Goal: Use online tool/utility: Utilize a website feature to perform a specific function

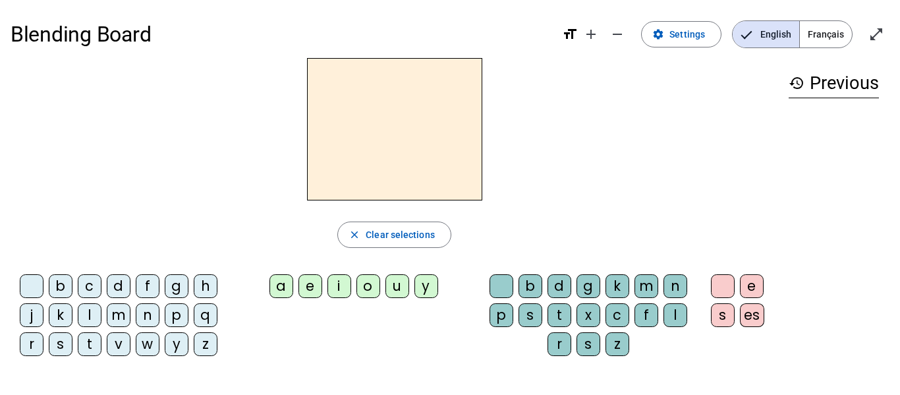
click at [121, 283] on div "d" at bounding box center [119, 286] width 24 height 24
click at [406, 289] on div "u" at bounding box center [397, 286] width 24 height 24
click at [616, 316] on div "c" at bounding box center [618, 315] width 24 height 24
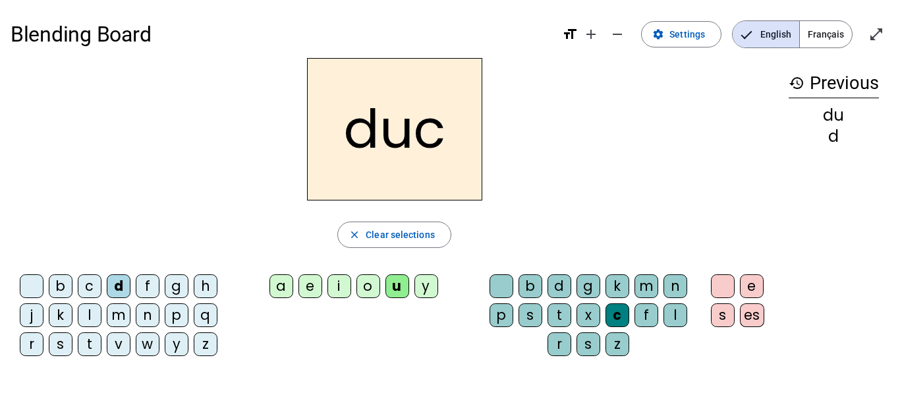
click at [507, 282] on div at bounding box center [502, 286] width 24 height 24
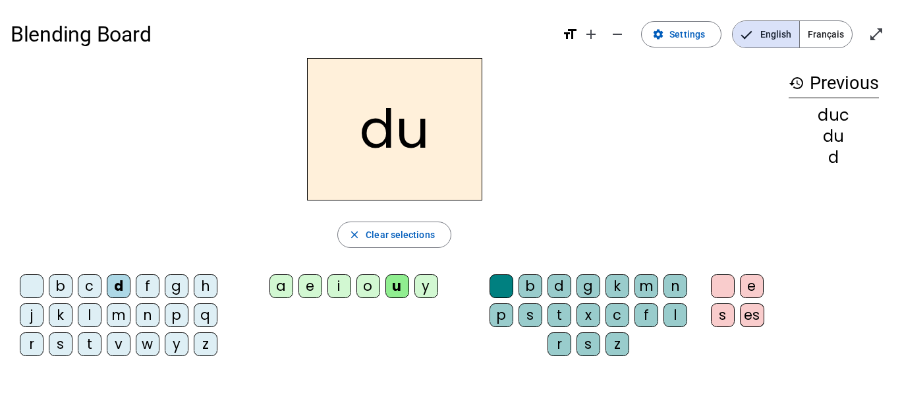
click at [304, 281] on div "e" at bounding box center [310, 286] width 24 height 24
click at [146, 305] on div "n" at bounding box center [148, 315] width 24 height 24
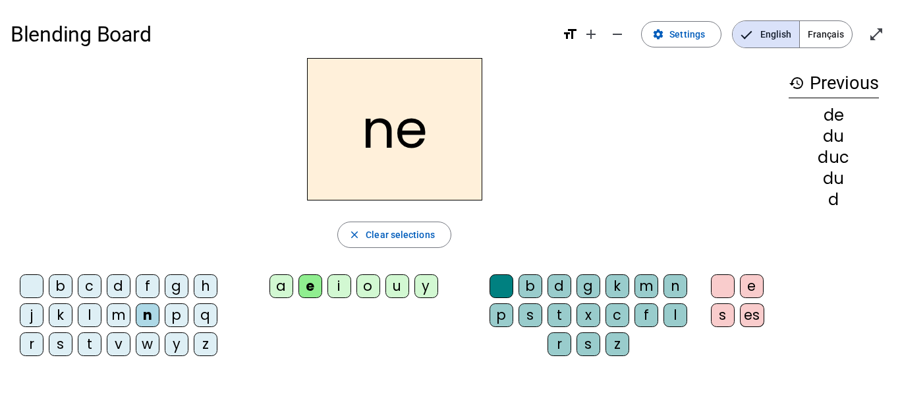
click at [117, 315] on div "m" at bounding box center [119, 315] width 24 height 24
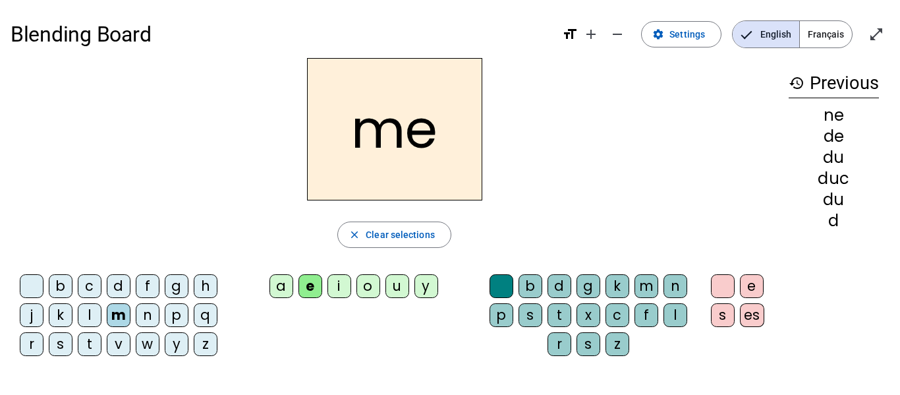
click at [53, 348] on div "s" at bounding box center [61, 344] width 24 height 24
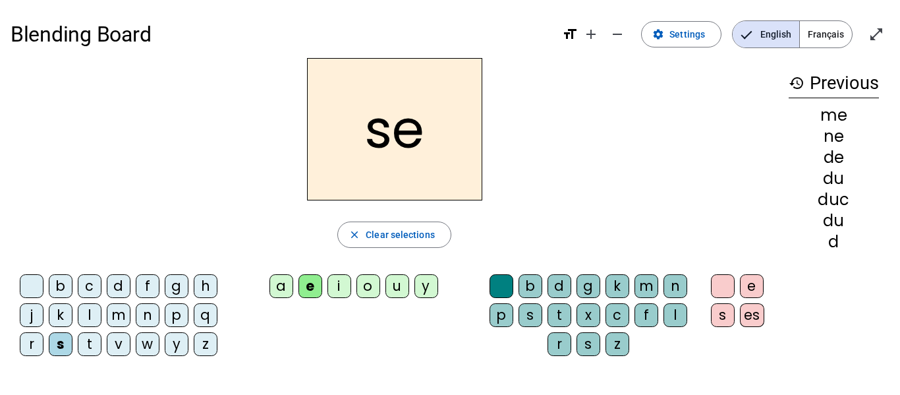
click at [395, 287] on div "u" at bounding box center [397, 286] width 24 height 24
click at [129, 282] on div "d" at bounding box center [119, 286] width 24 height 24
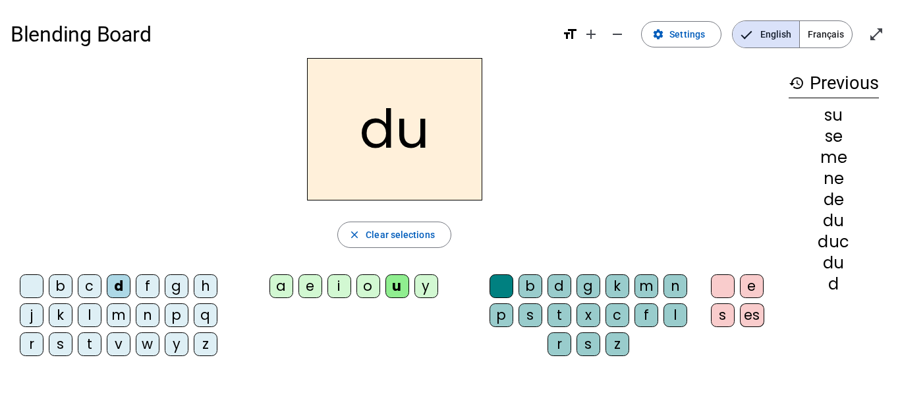
click at [95, 312] on div "l" at bounding box center [90, 315] width 24 height 24
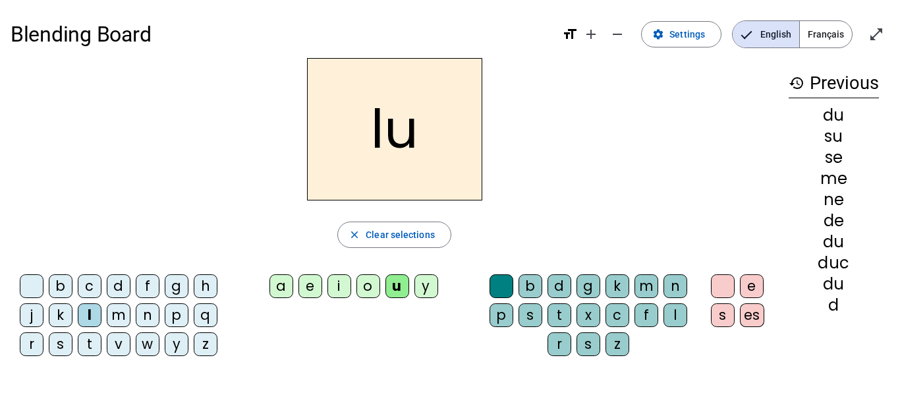
click at [273, 291] on div "a" at bounding box center [282, 286] width 24 height 24
click at [617, 313] on div "c" at bounding box center [618, 315] width 24 height 24
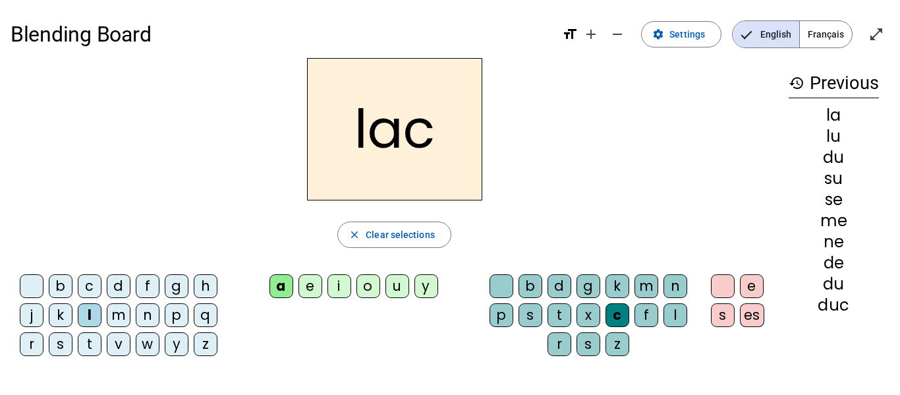
click at [84, 349] on div "t" at bounding box center [90, 344] width 24 height 24
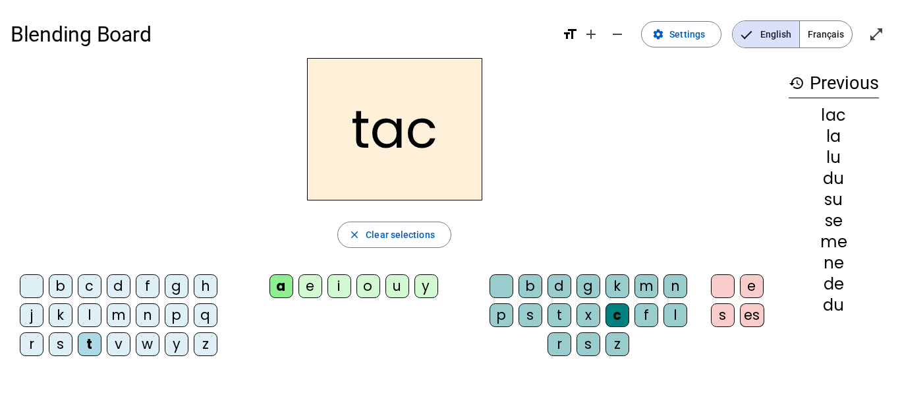
click at [61, 288] on div "b" at bounding box center [61, 286] width 24 height 24
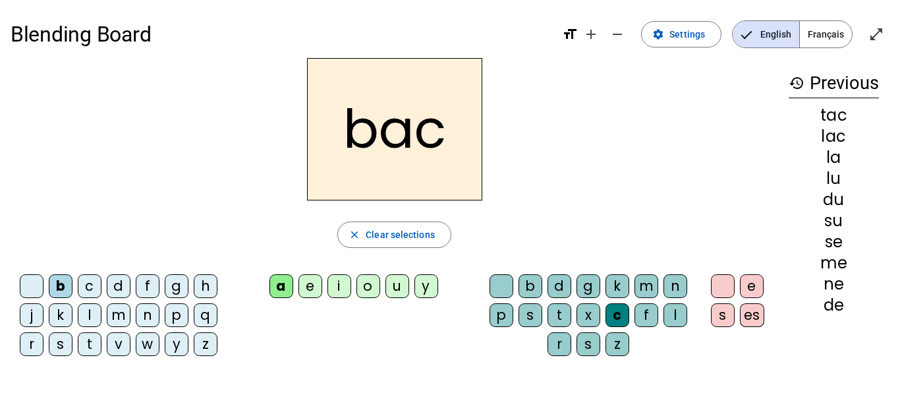
click at [63, 341] on div "s" at bounding box center [61, 344] width 24 height 24
